Goal: Navigation & Orientation: Find specific page/section

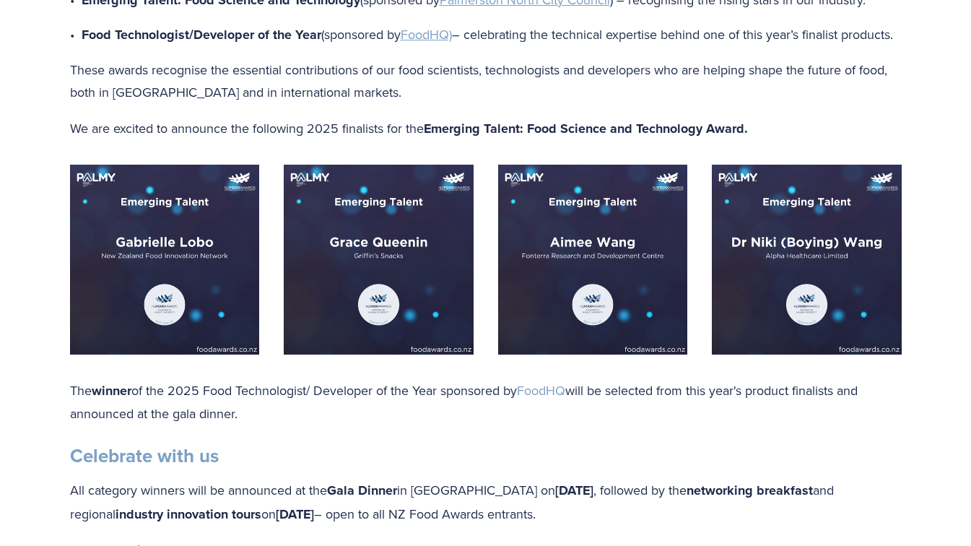
scroll to position [1516, 0]
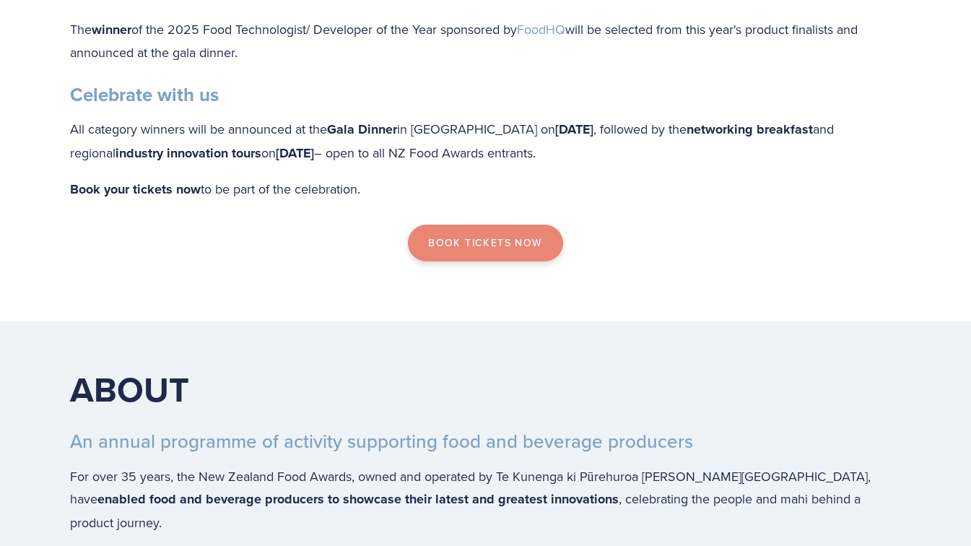
click at [494, 260] on link "Book Tickets now" at bounding box center [485, 243] width 154 height 38
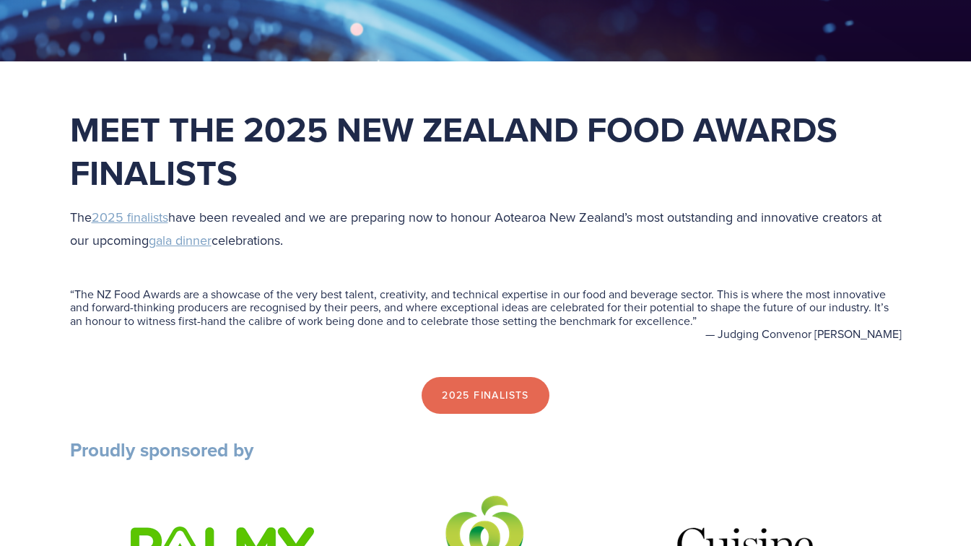
scroll to position [0, 0]
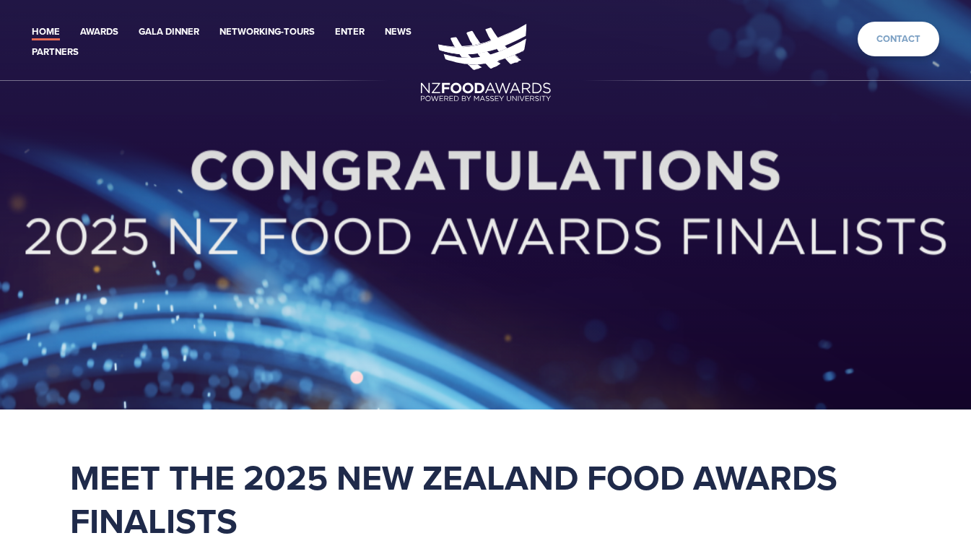
click at [912, 45] on link "Contact" at bounding box center [898, 39] width 82 height 35
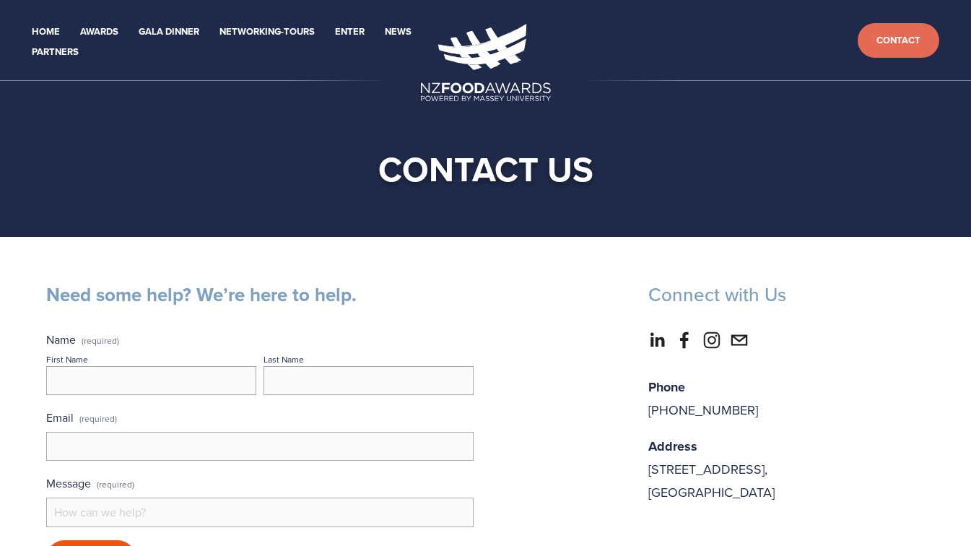
click at [108, 393] on input "First Name" at bounding box center [151, 380] width 210 height 29
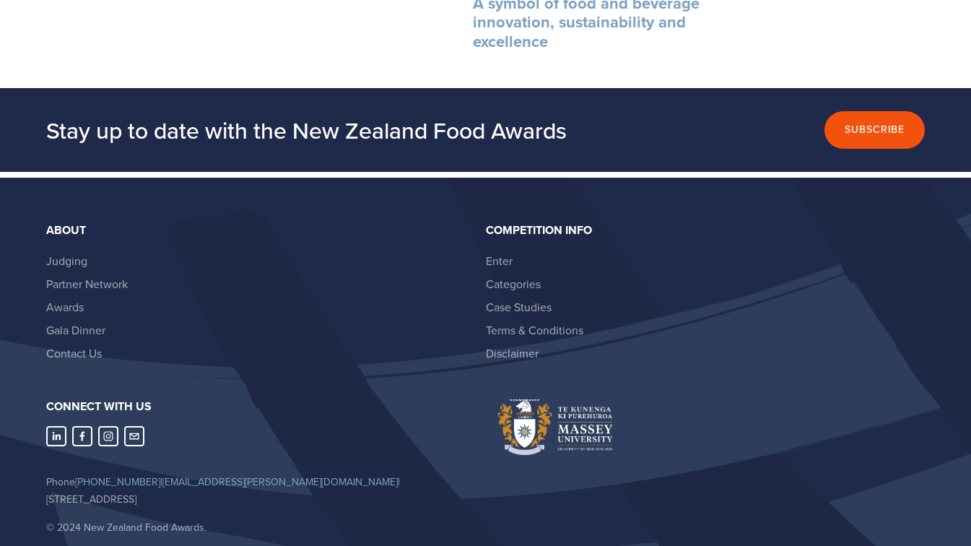
scroll to position [3825, 0]
